Goal: Task Accomplishment & Management: Manage account settings

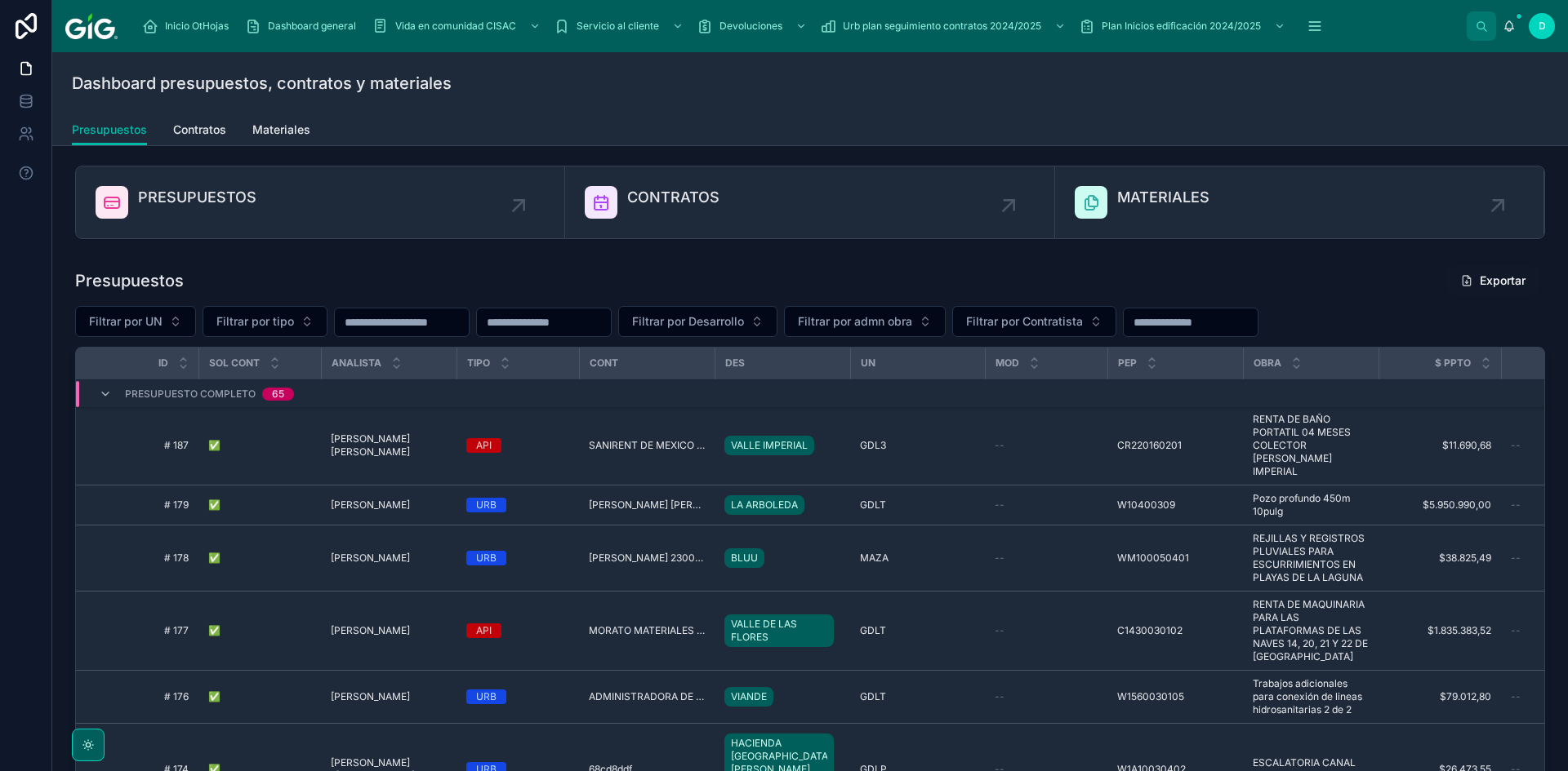
click at [744, 319] on span "Filtrar por Desarrollo" at bounding box center [688, 322] width 112 height 17
type input "**"
click at [720, 388] on div "BLUU" at bounding box center [780, 387] width 227 height 26
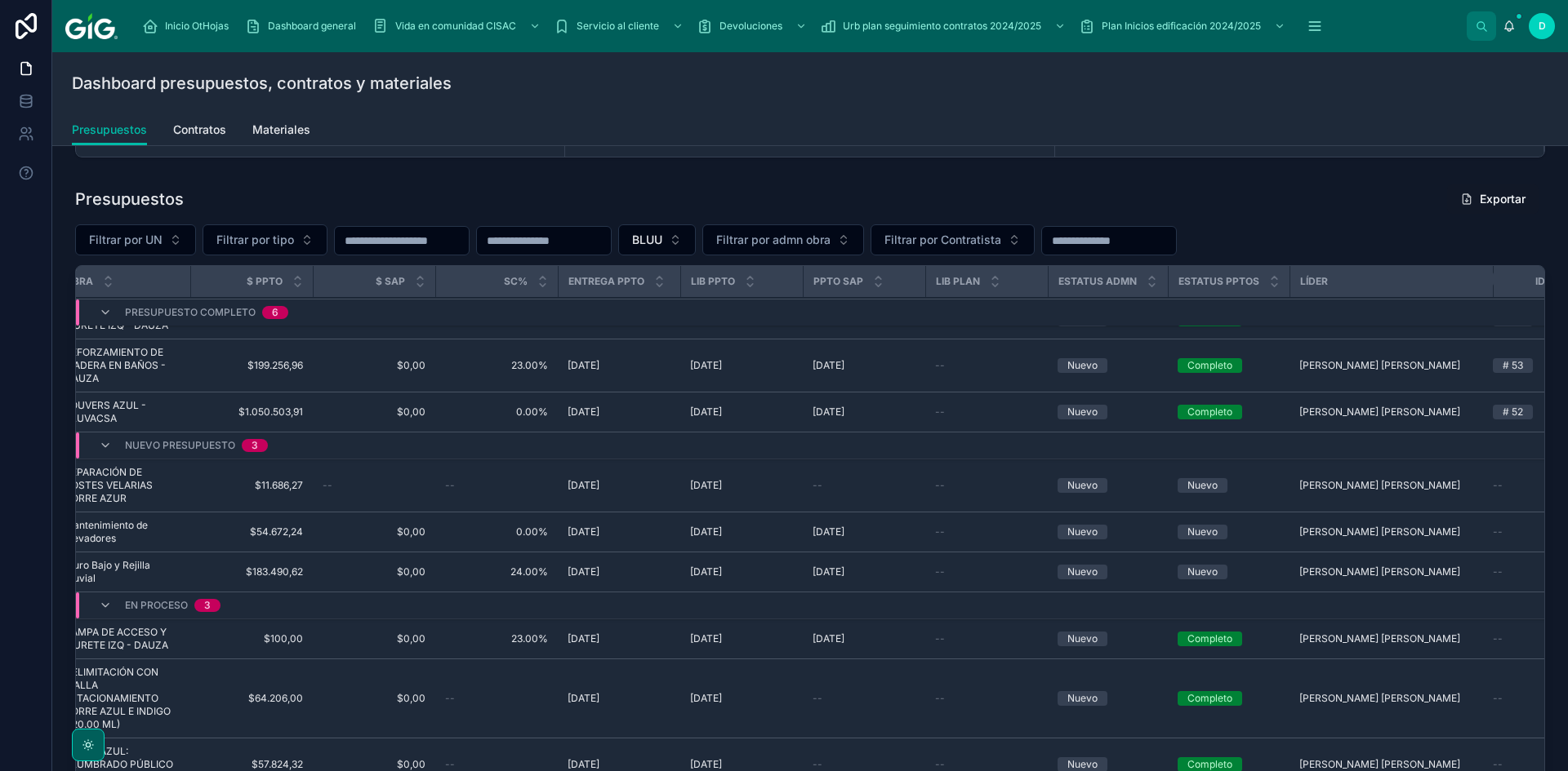
scroll to position [180, 1263]
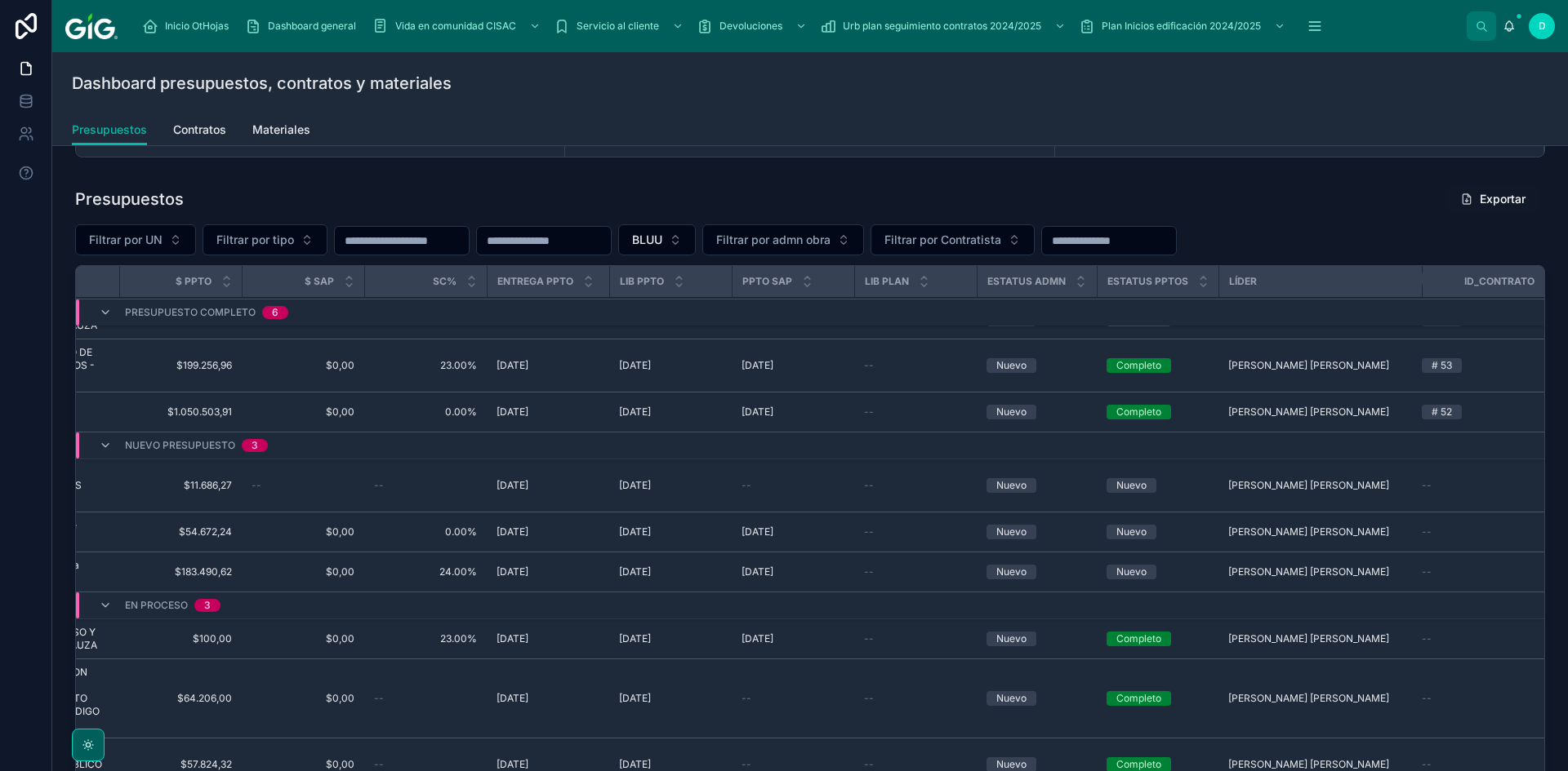
drag, startPoint x: 981, startPoint y: 595, endPoint x: 1131, endPoint y: 585, distance: 150.3
drag, startPoint x: 1153, startPoint y: 529, endPoint x: 657, endPoint y: 534, distance: 496.0
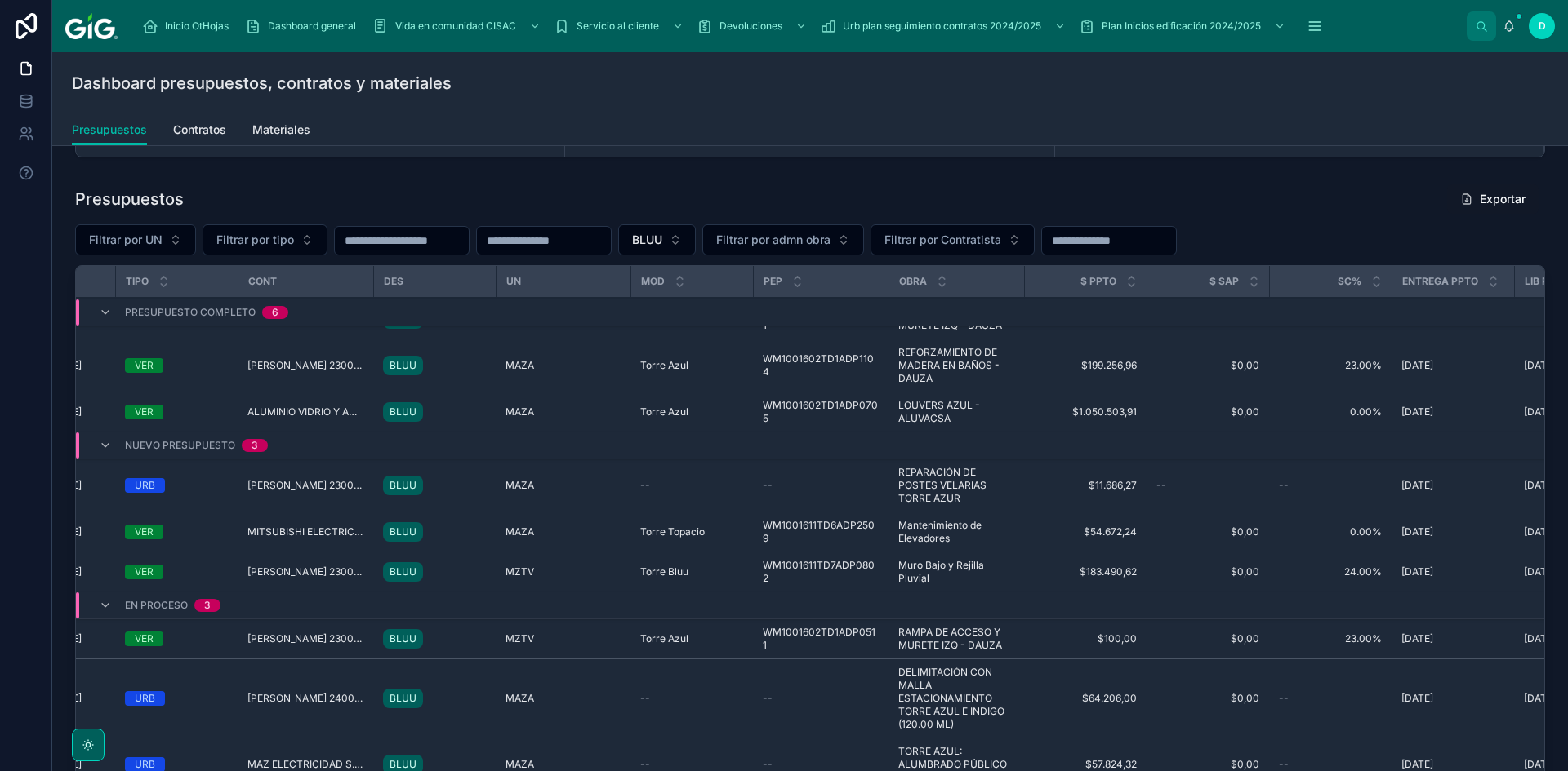
scroll to position [180, 0]
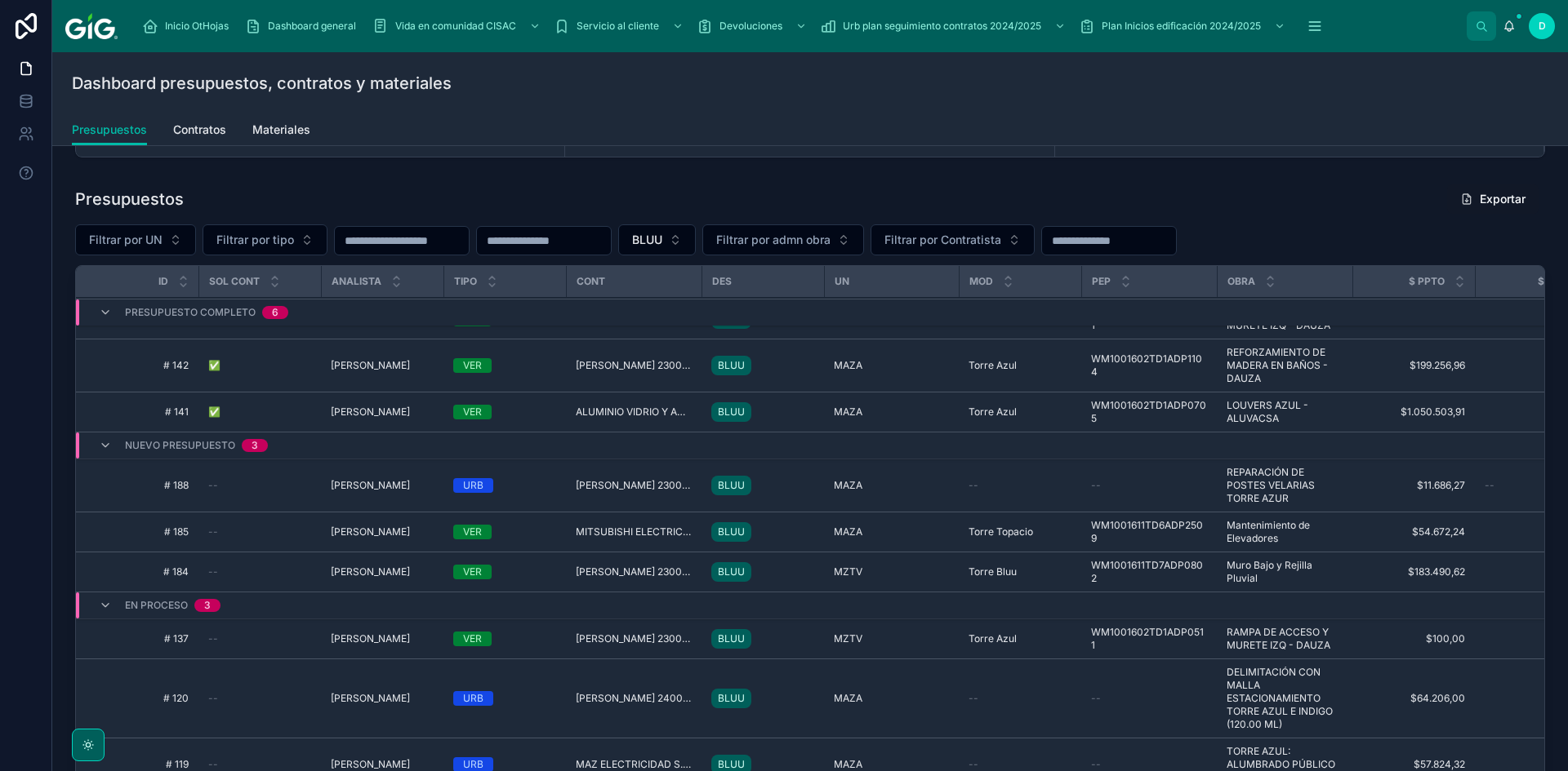
drag, startPoint x: 638, startPoint y: 549, endPoint x: 487, endPoint y: 550, distance: 151.0
click at [368, 565] on span "[PERSON_NAME]" at bounding box center [370, 572] width 79 height 13
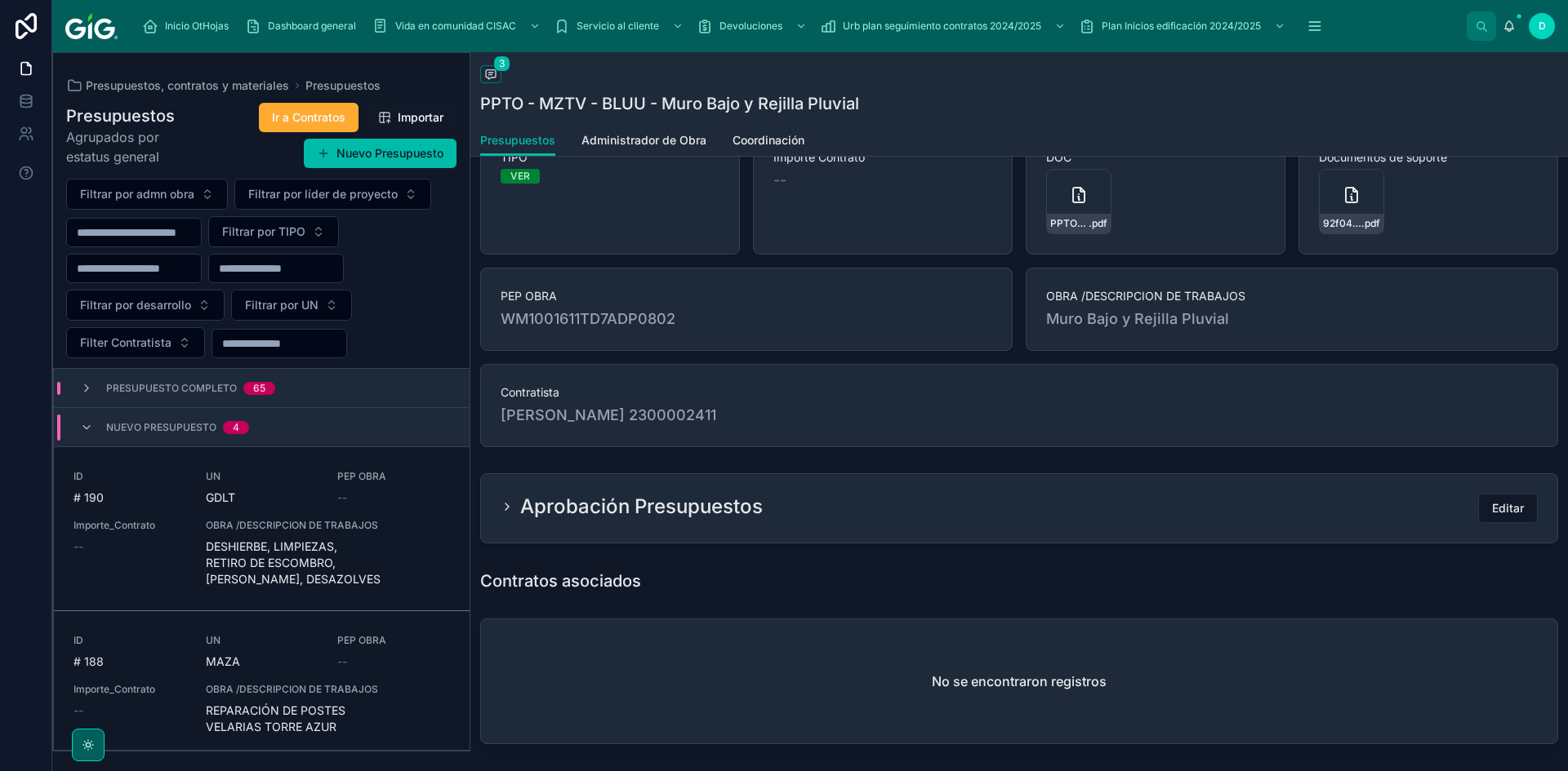
scroll to position [82, 0]
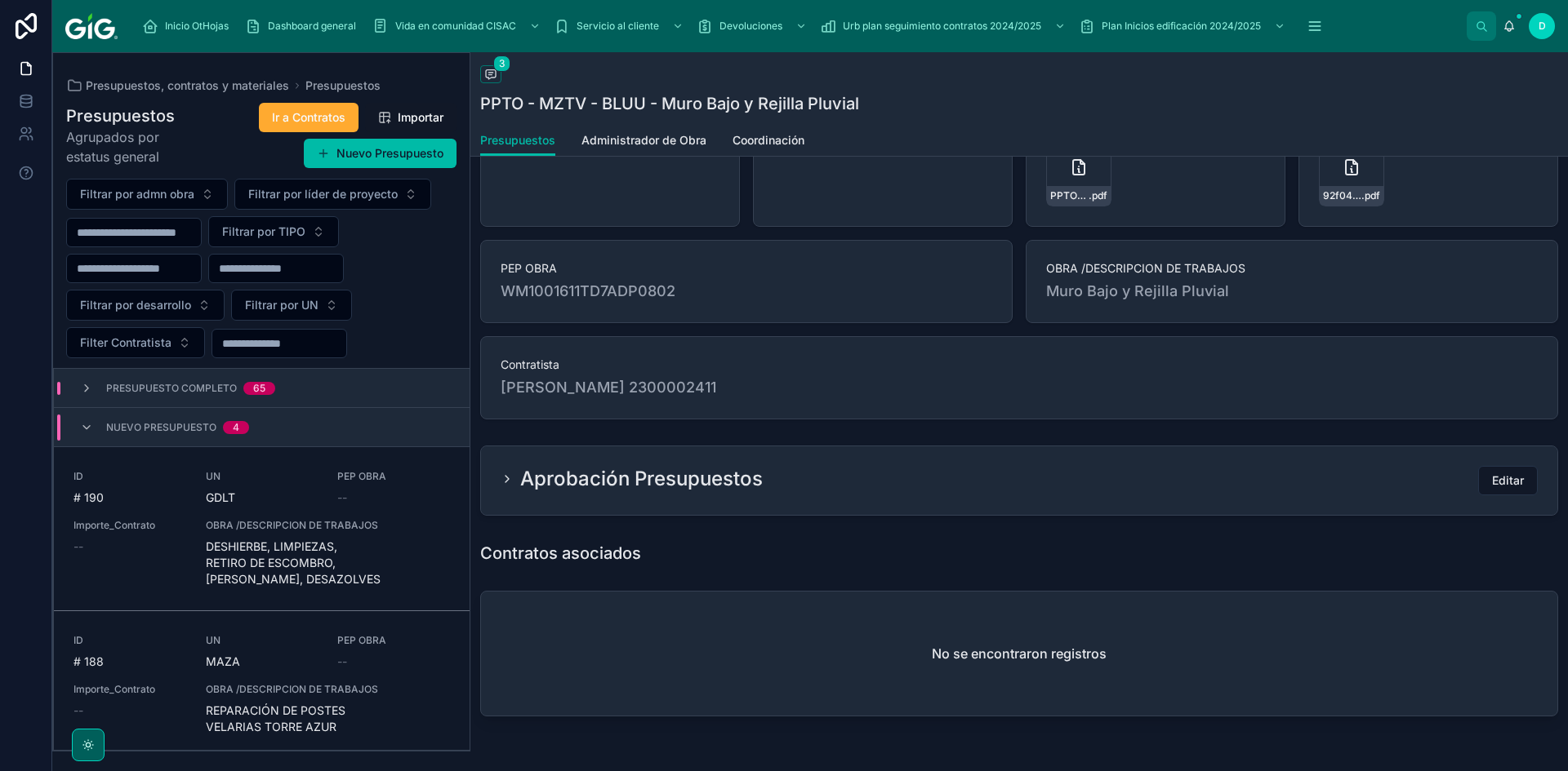
click at [1521, 481] on button "Editar" at bounding box center [1508, 480] width 59 height 29
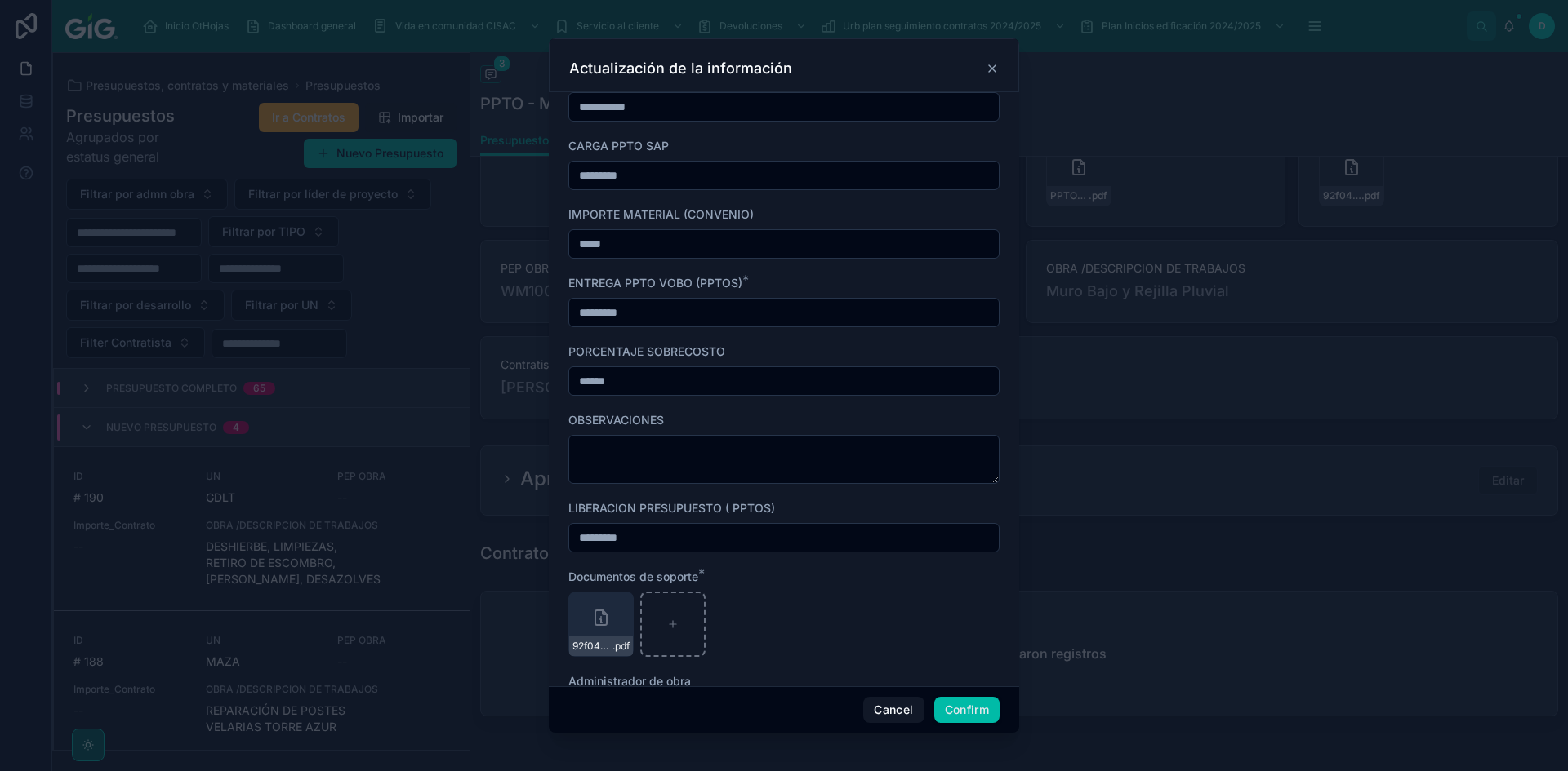
scroll to position [731, 0]
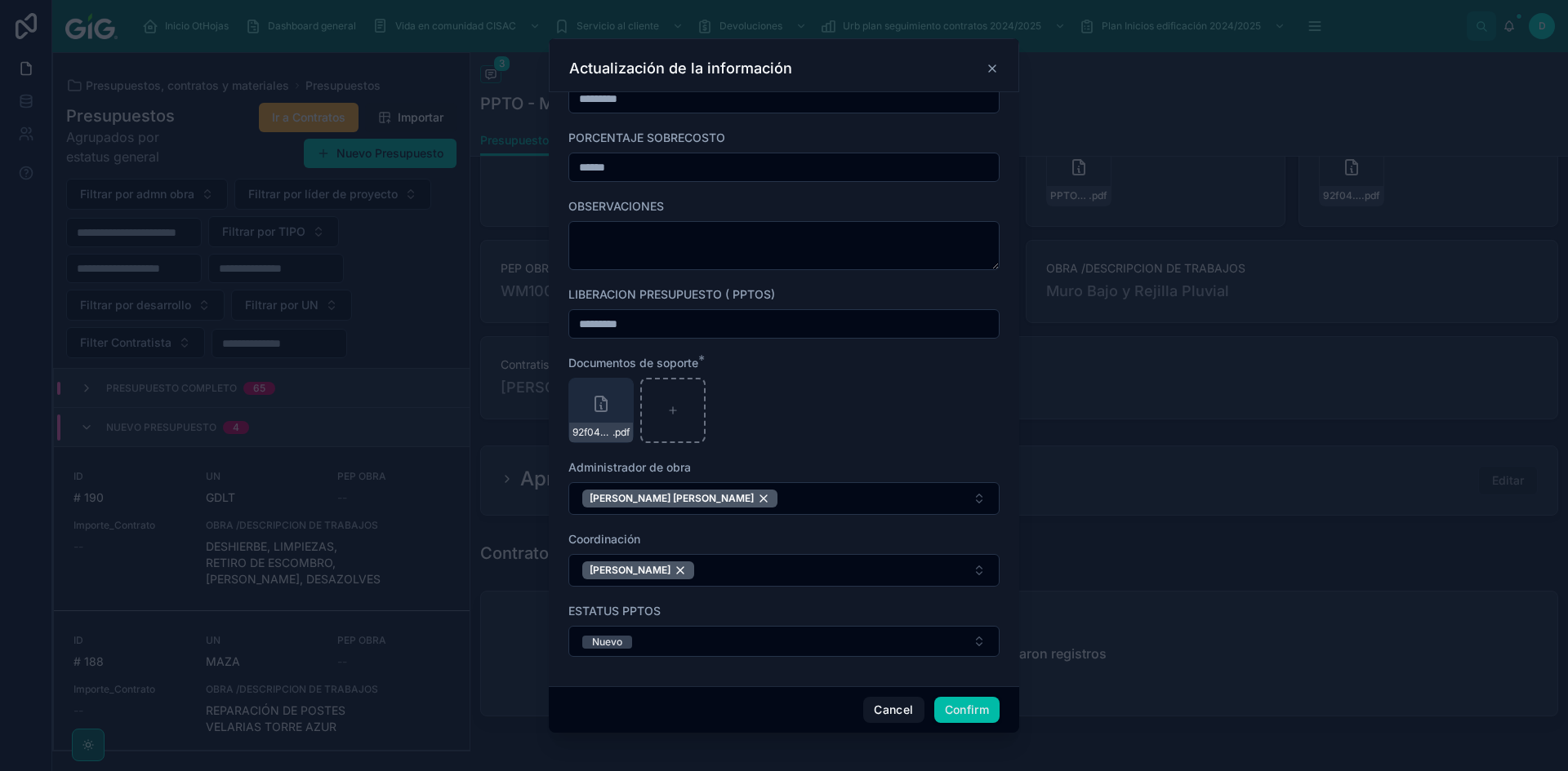
click at [629, 642] on span "Nuevo" at bounding box center [607, 642] width 50 height 13
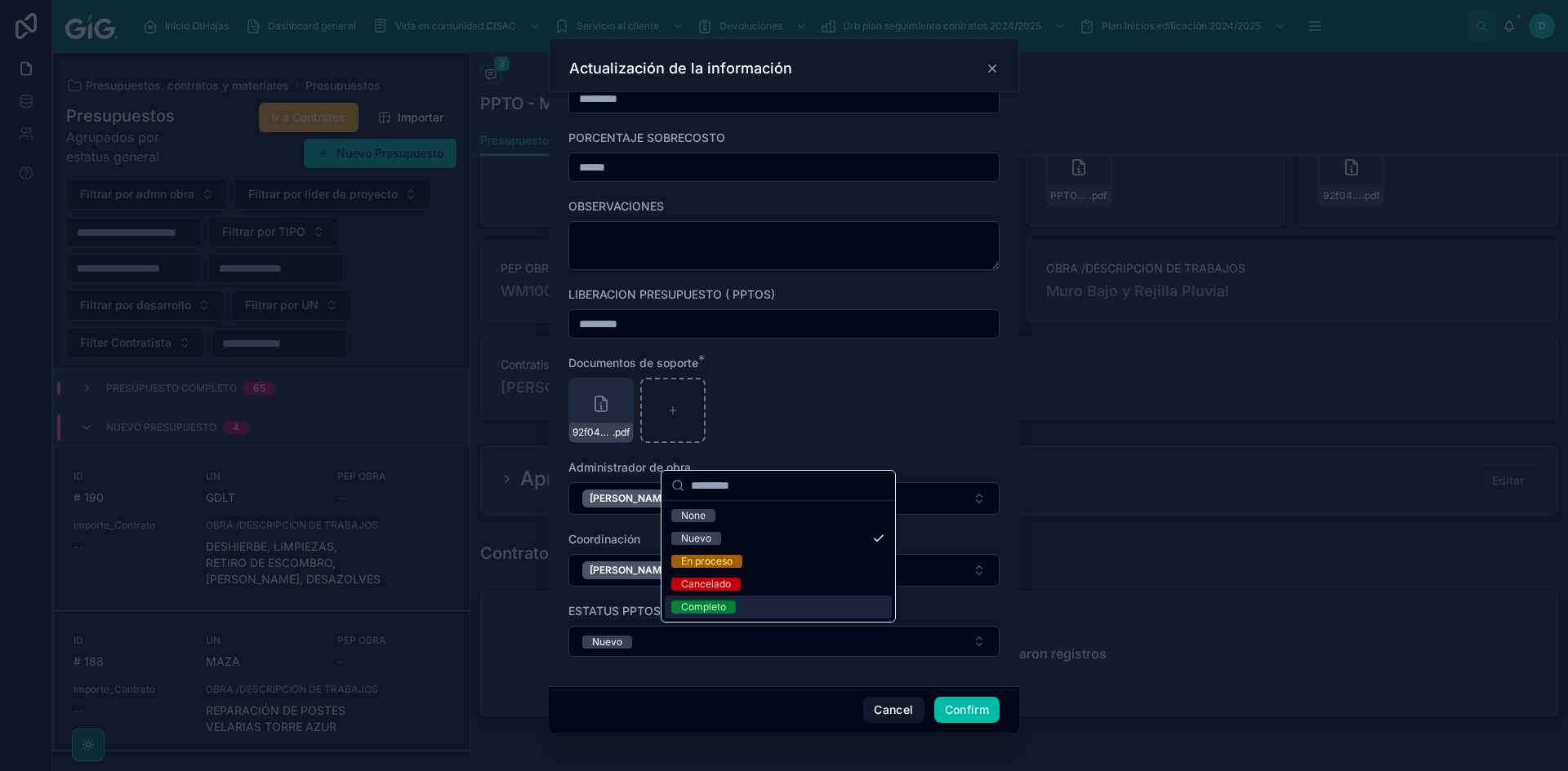
click at [717, 616] on div "Completo" at bounding box center [777, 606] width 227 height 23
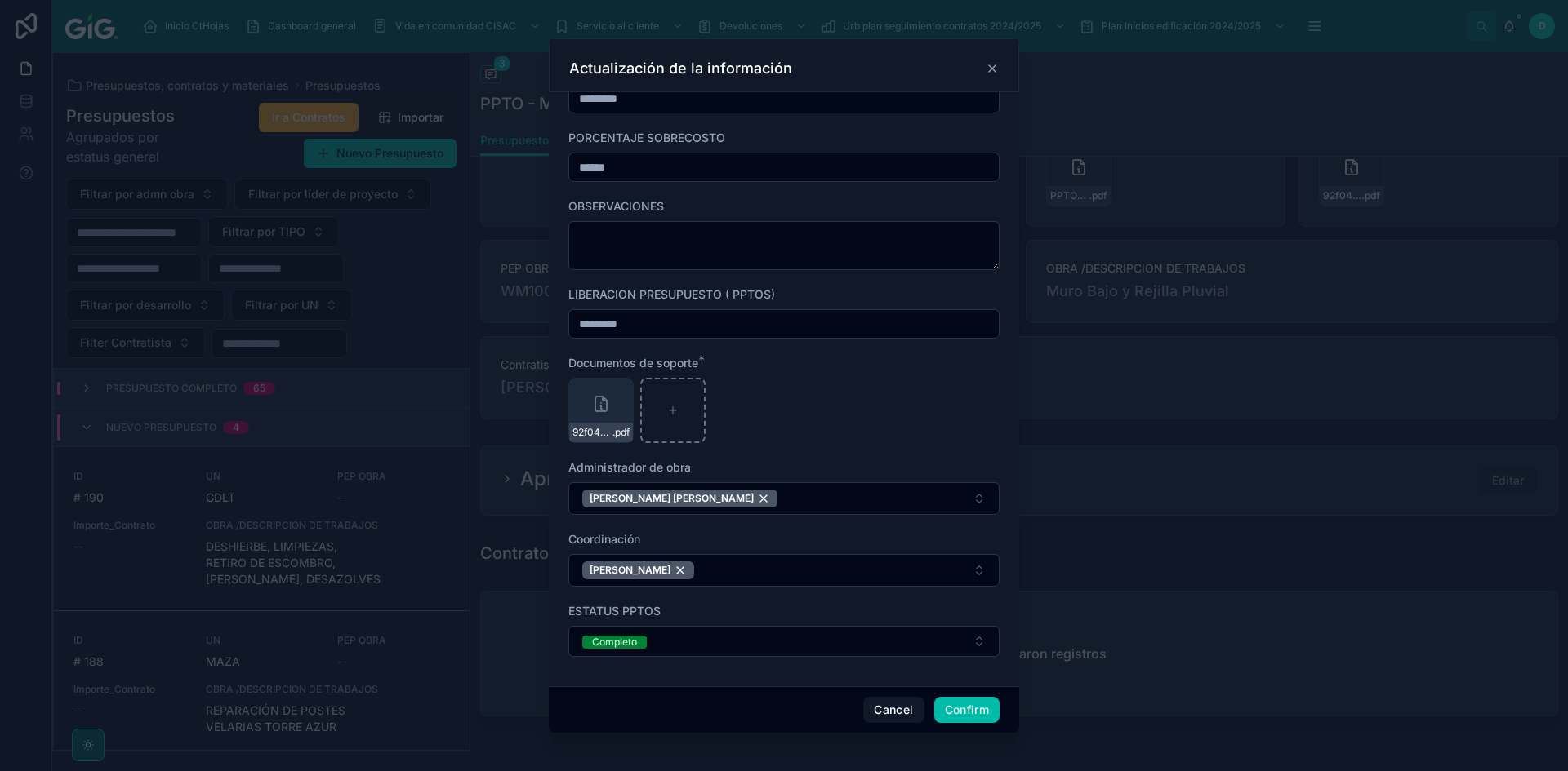
click at [956, 712] on button "Confirm" at bounding box center [967, 709] width 65 height 26
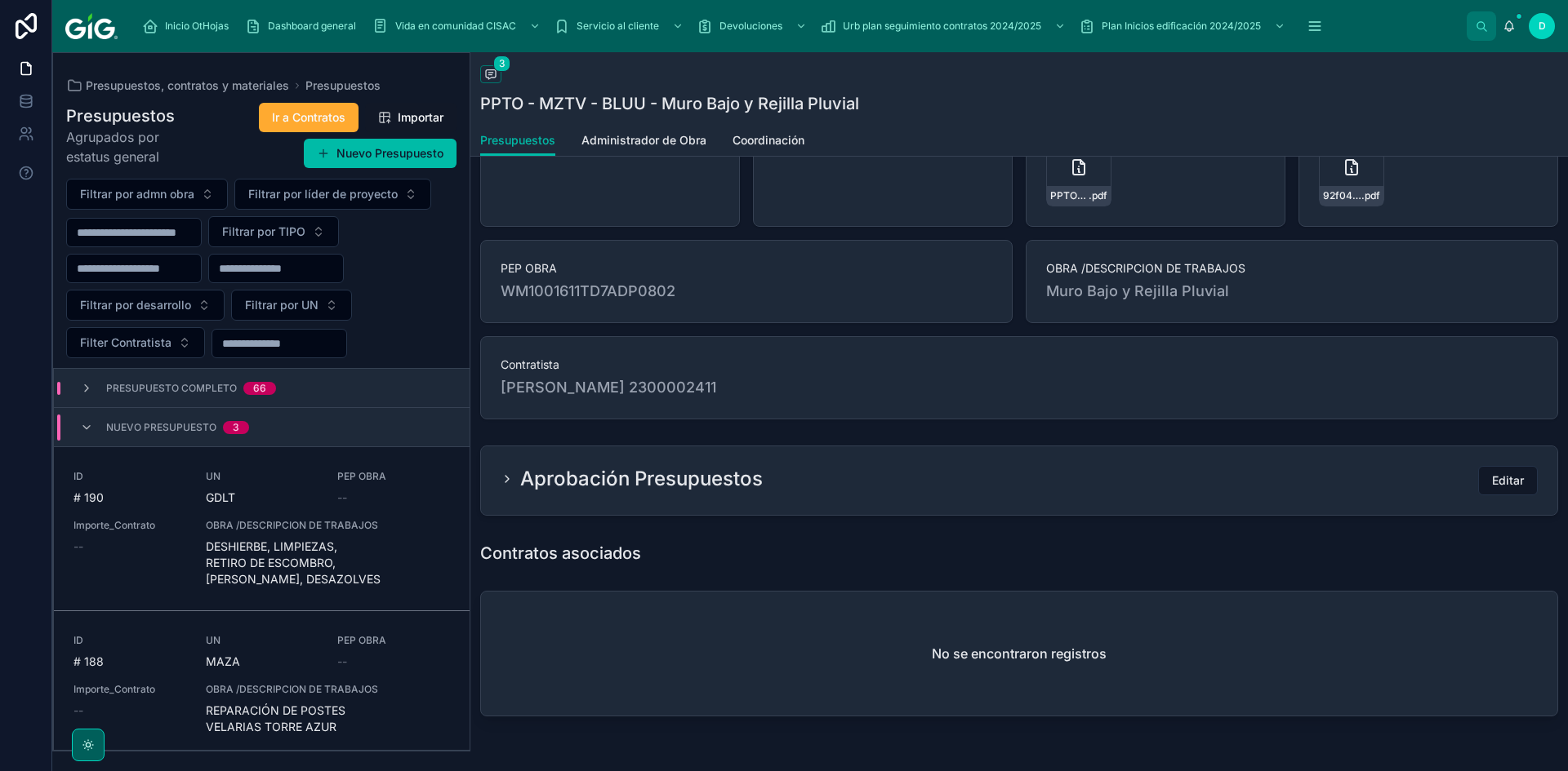
click at [123, 87] on span "Presupuestos, contratos y materiales" at bounding box center [187, 86] width 203 height 17
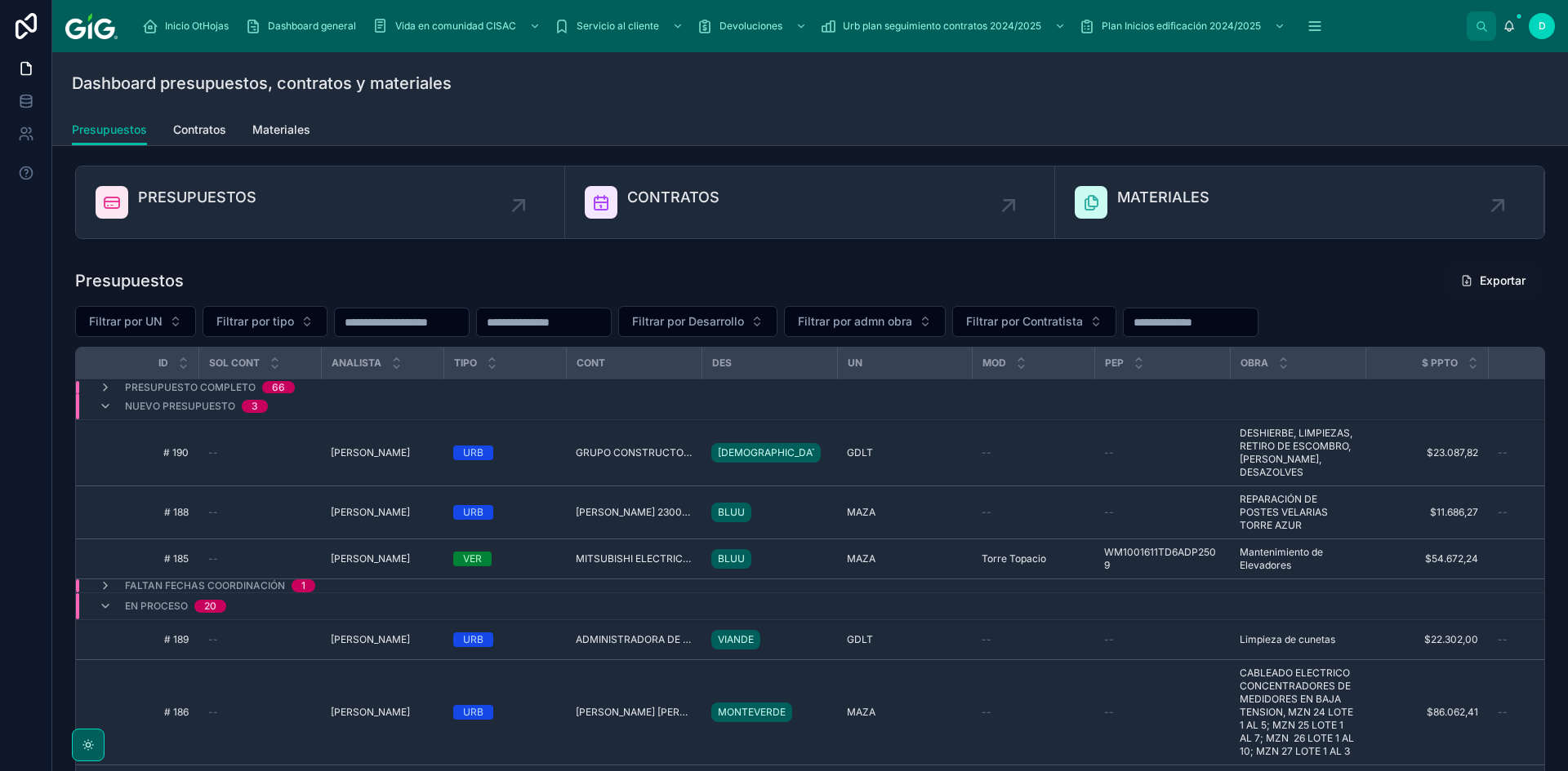
click at [663, 558] on span "MITSUBISHI ELECTRIC DE MEXICO S.A. DE C.V. 2300001970" at bounding box center [633, 559] width 116 height 13
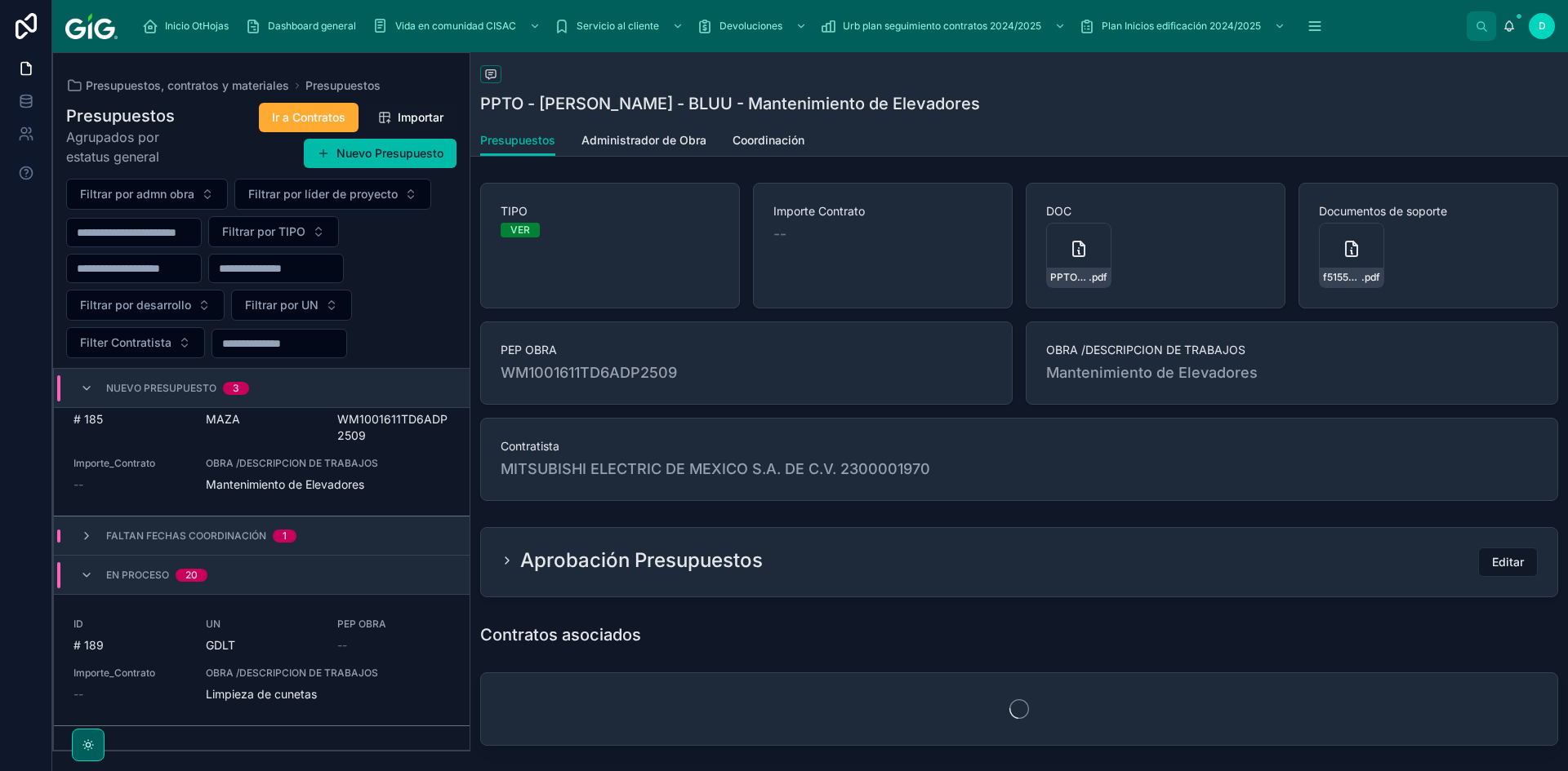
scroll to position [406, 0]
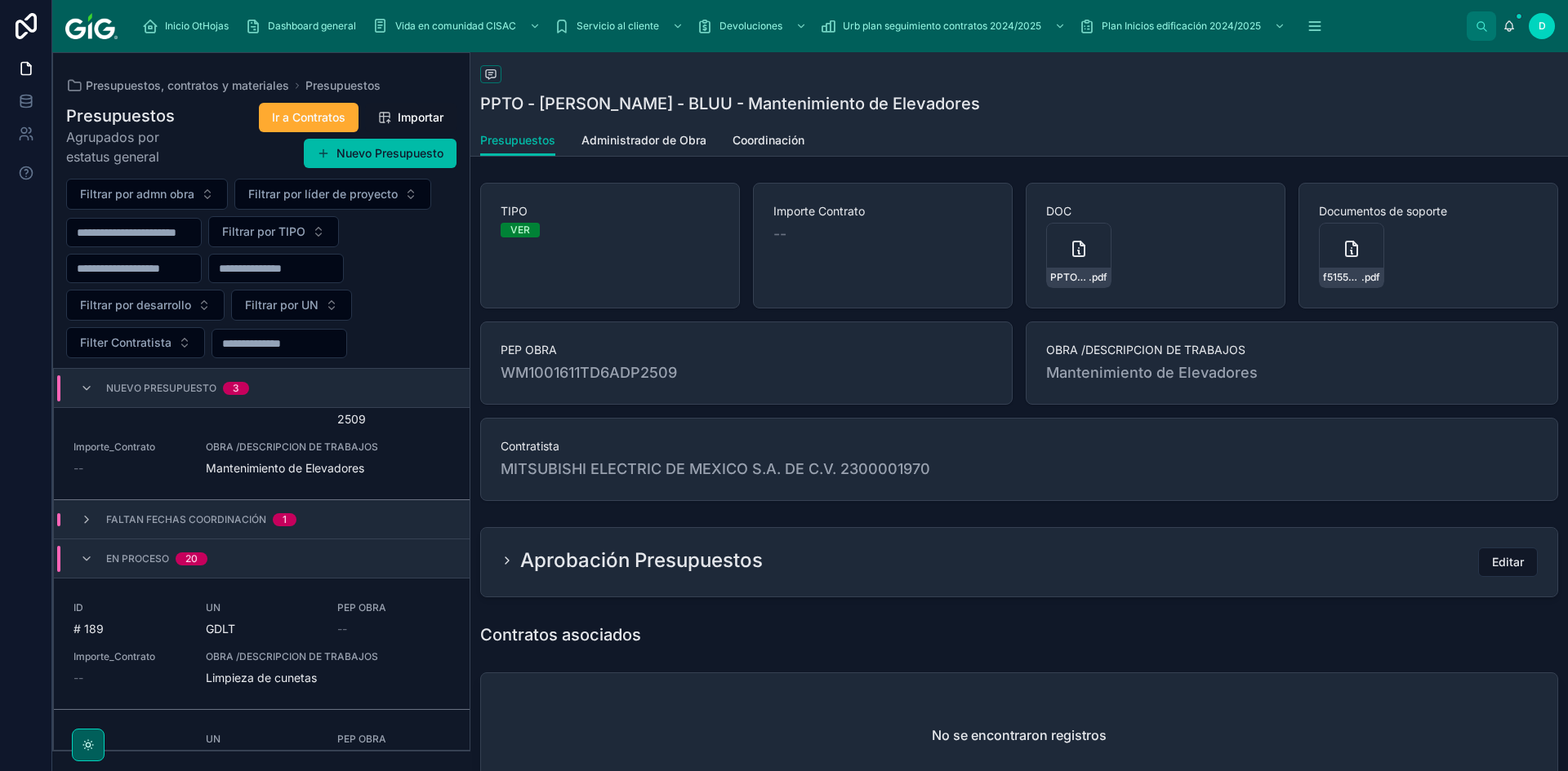
click at [1495, 563] on span "Editar" at bounding box center [1508, 563] width 32 height 17
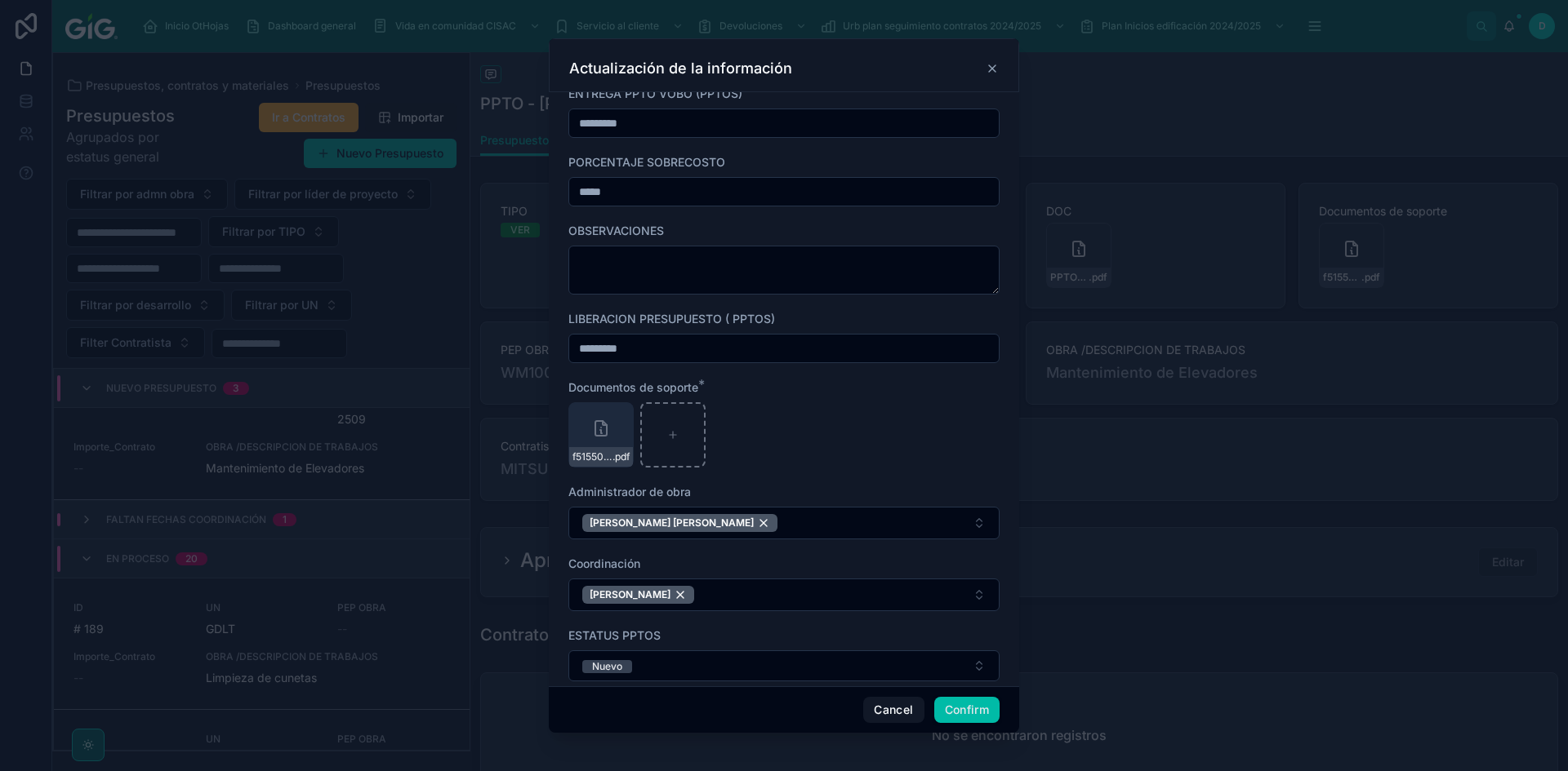
scroll to position [731, 0]
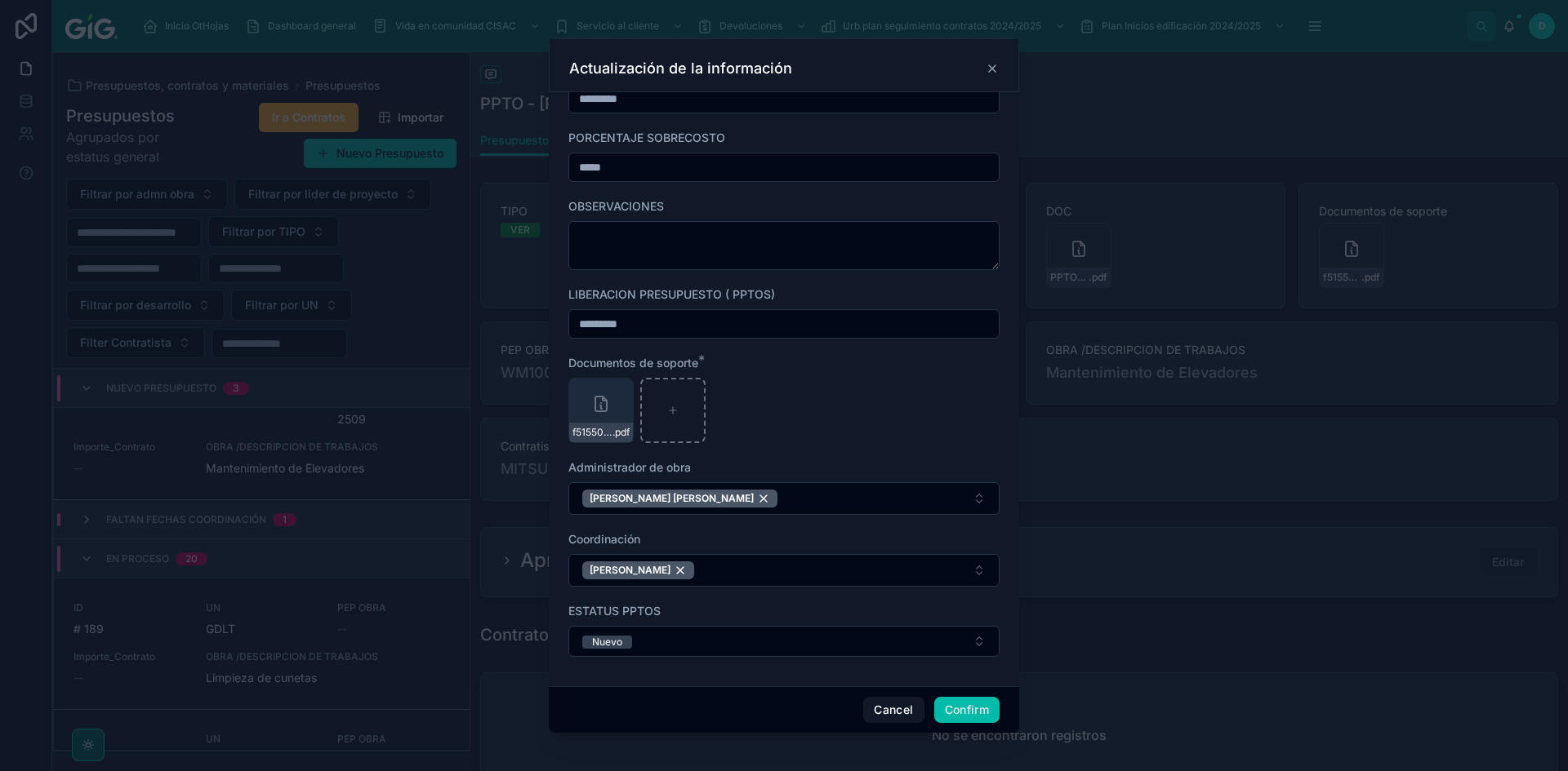
click at [817, 635] on button "Nuevo" at bounding box center [783, 641] width 431 height 31
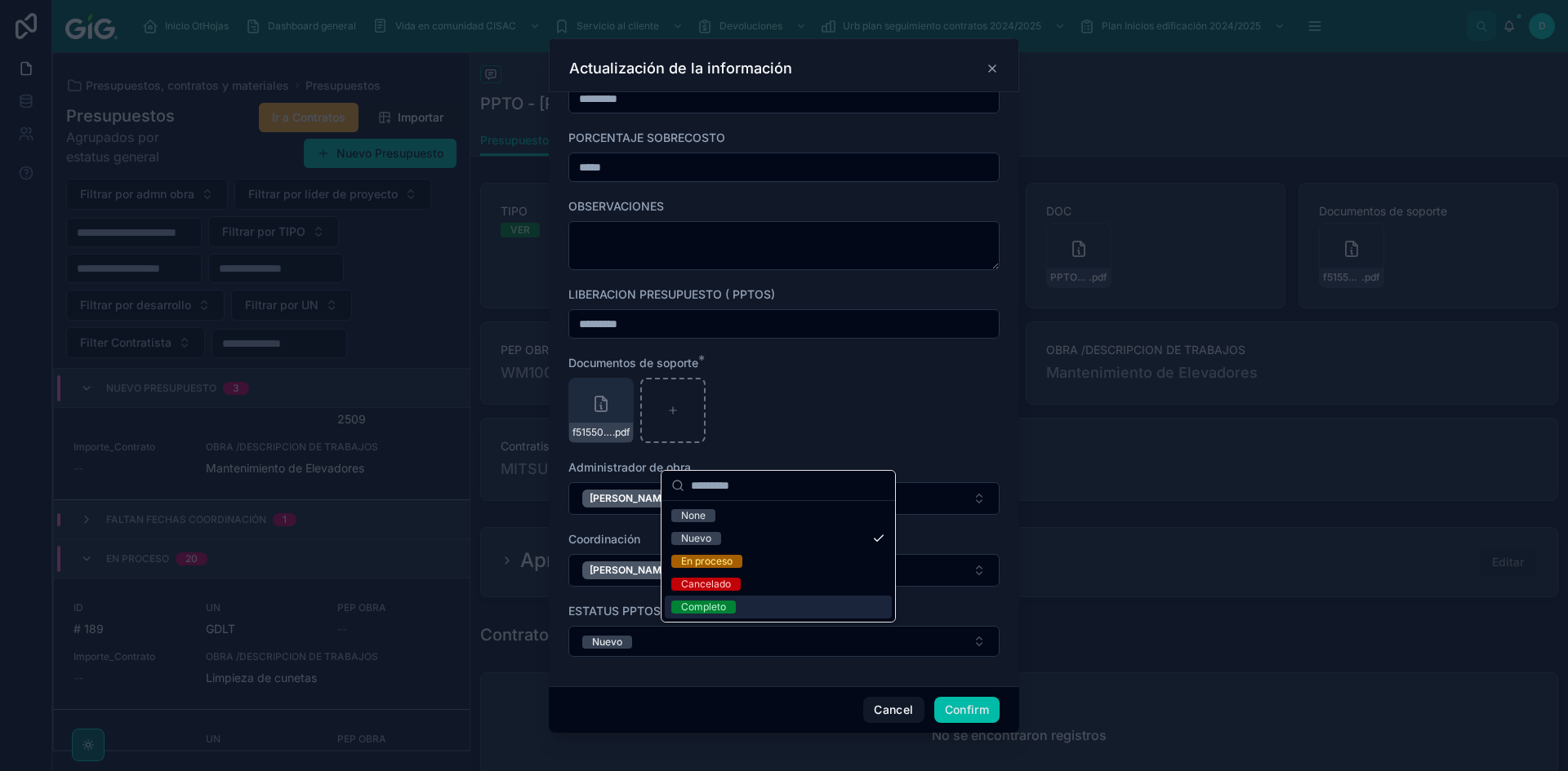
click at [728, 611] on span "Completo" at bounding box center [703, 607] width 64 height 13
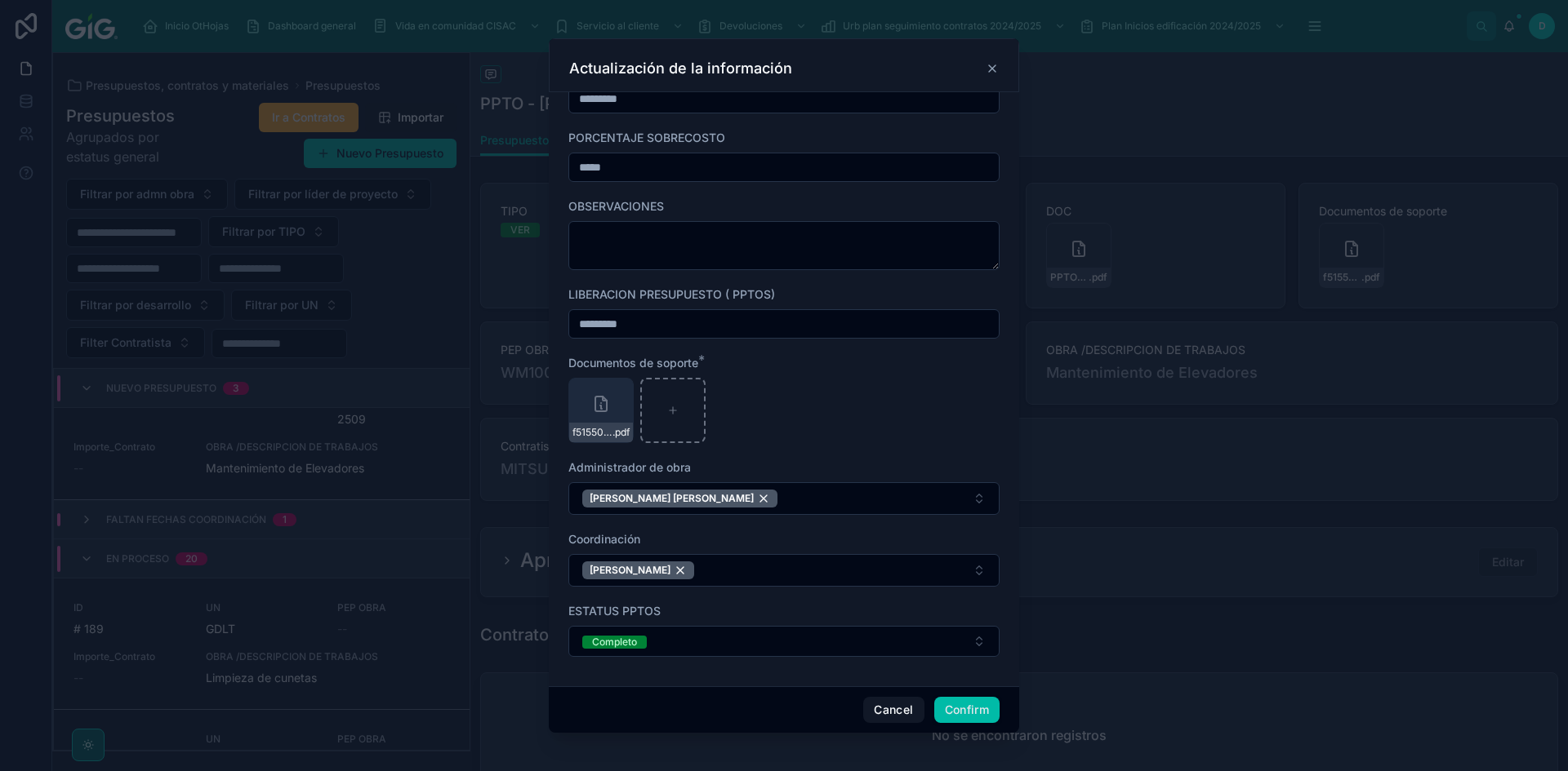
click at [950, 709] on button "Confirm" at bounding box center [967, 709] width 65 height 26
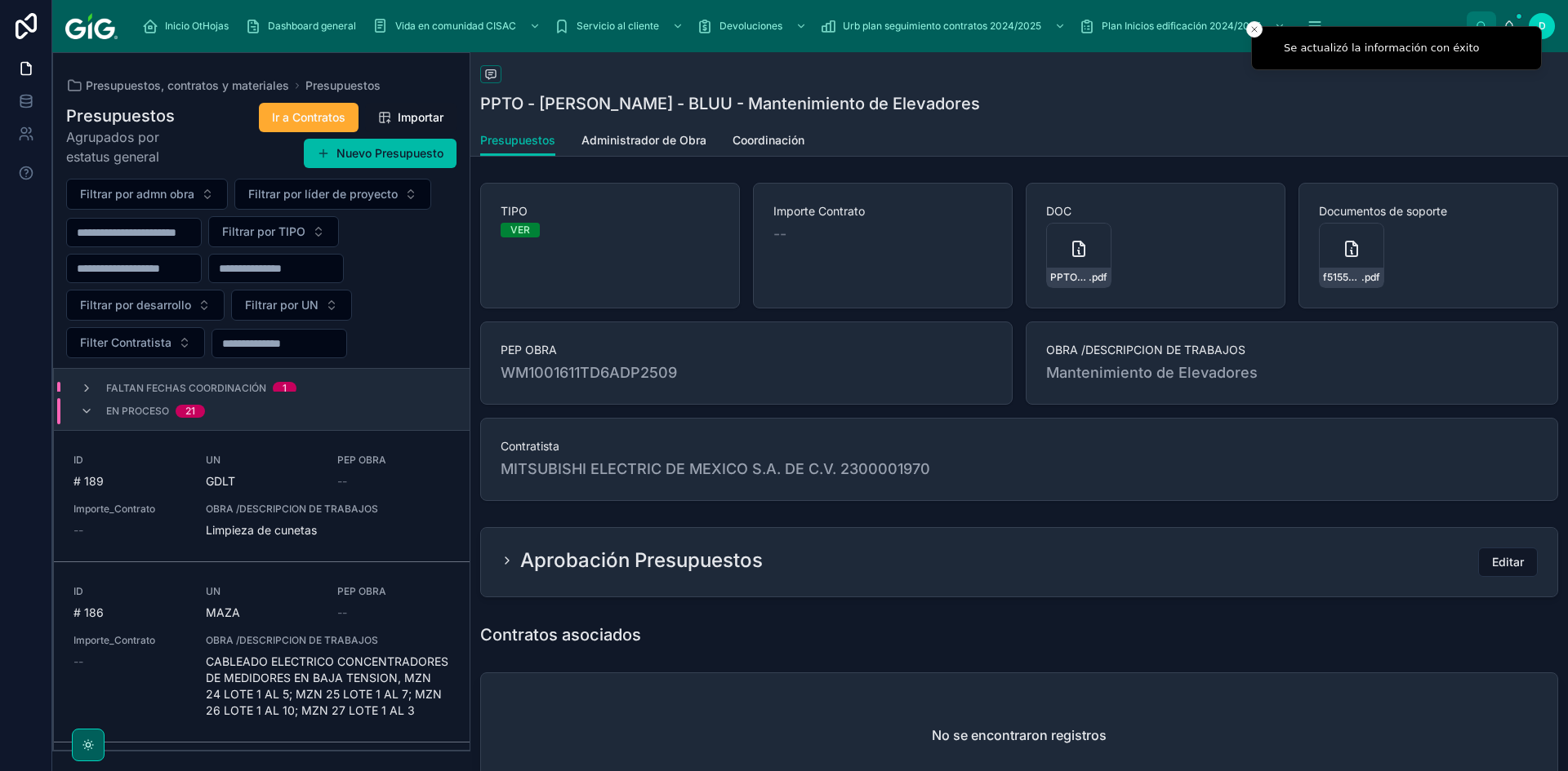
scroll to position [439, 0]
